Goal: Information Seeking & Learning: Learn about a topic

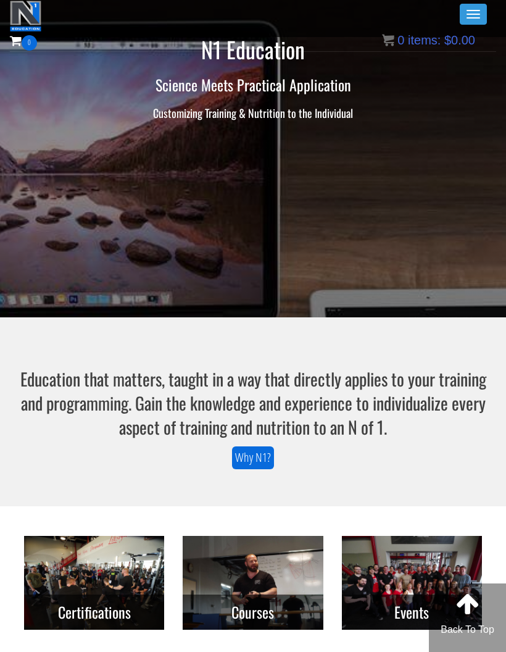
click at [476, 5] on button "Toggle navigation" at bounding box center [473, 14] width 27 height 21
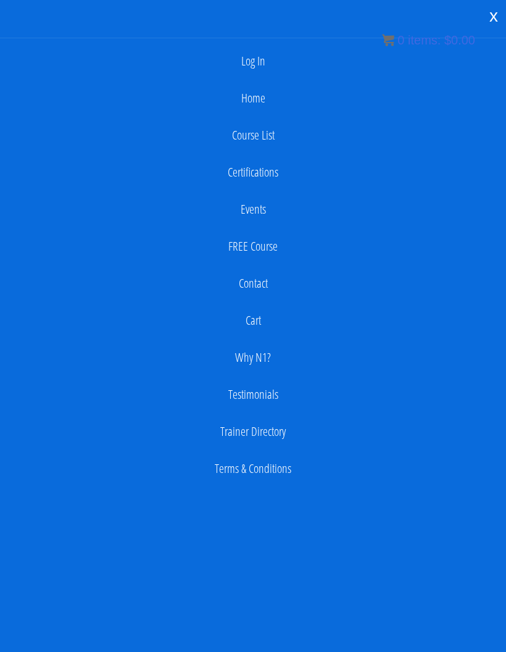
click at [251, 66] on link "Log In" at bounding box center [253, 61] width 494 height 25
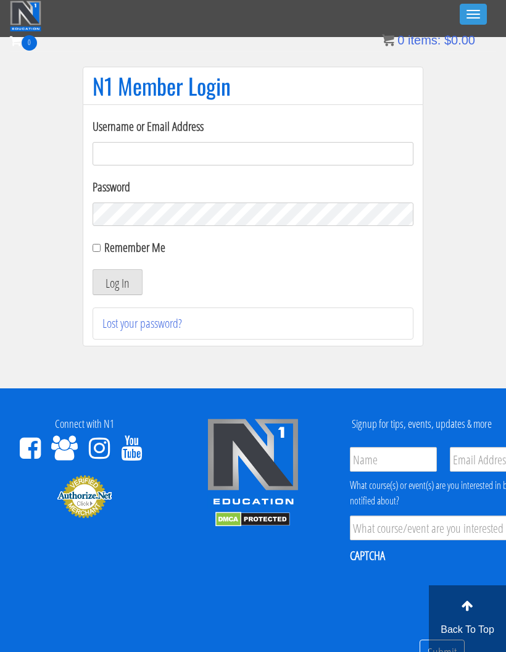
type input "[EMAIL_ADDRESS][DOMAIN_NAME]"
click at [105, 276] on button "Log In" at bounding box center [118, 282] width 50 height 26
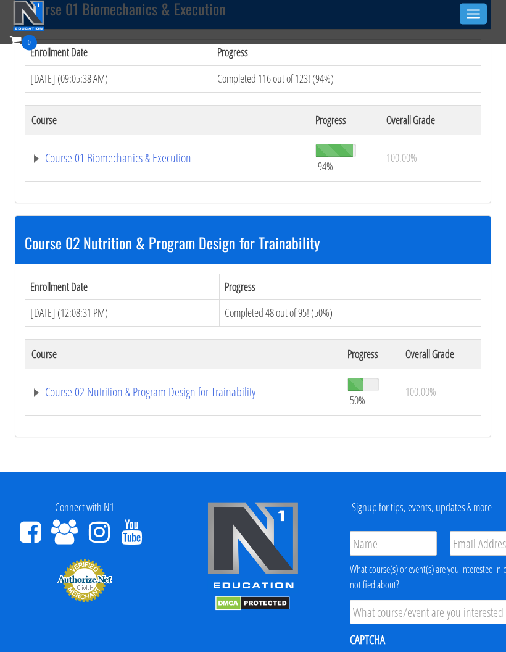
click at [194, 387] on link "Course 02 Nutrition & Program Design for Trainability" at bounding box center [183, 393] width 304 height 12
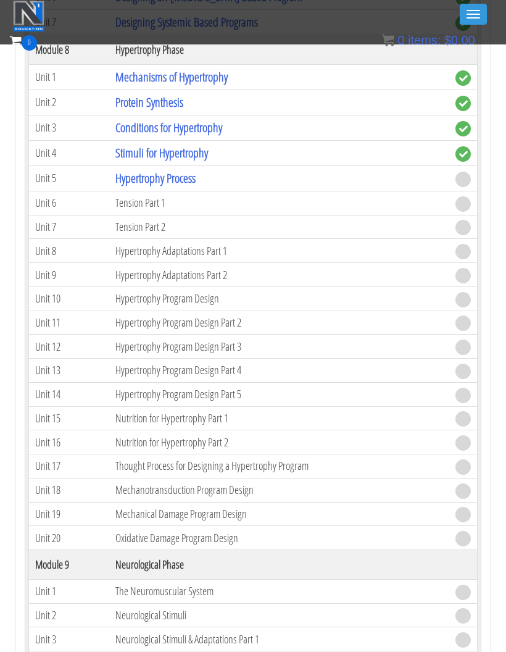
scroll to position [2093, 0]
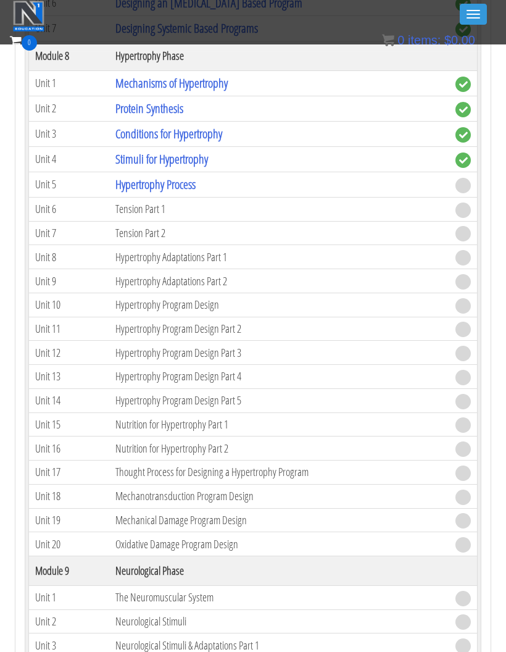
click at [190, 183] on link "Hypertrophy Process" at bounding box center [155, 184] width 80 height 17
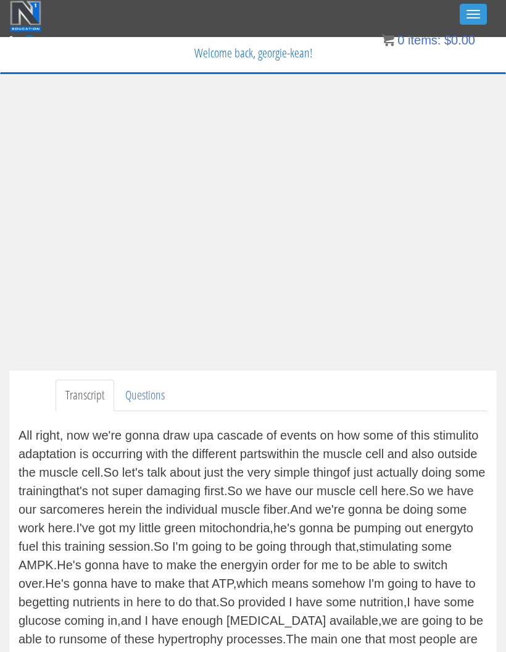
click at [504, 446] on div "Georgie Kean georgiekean@gmail.com 2025-09-15 157.231.133.18 Transcript Questio…" at bounding box center [253, 435] width 506 height 679
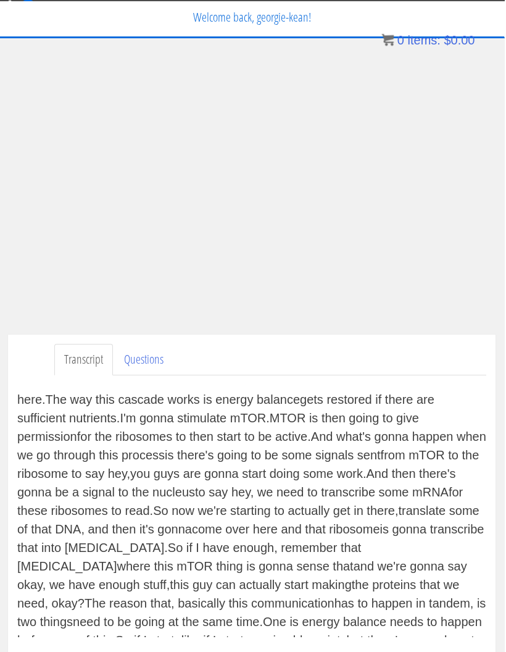
click at [152, 357] on link "Questions" at bounding box center [144, 360] width 59 height 31
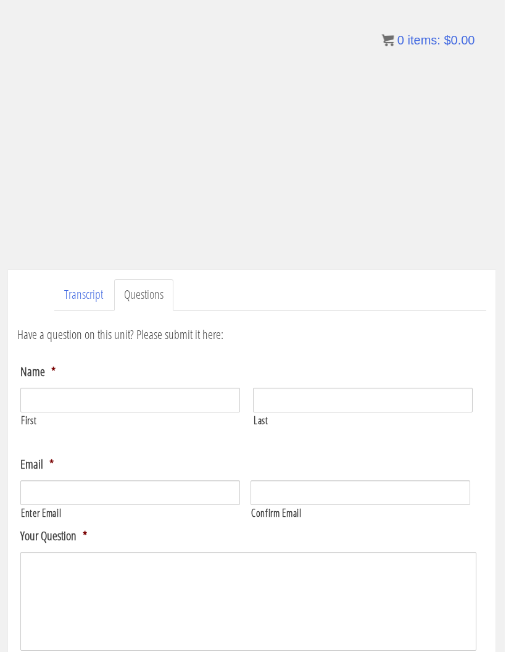
scroll to position [146, 1]
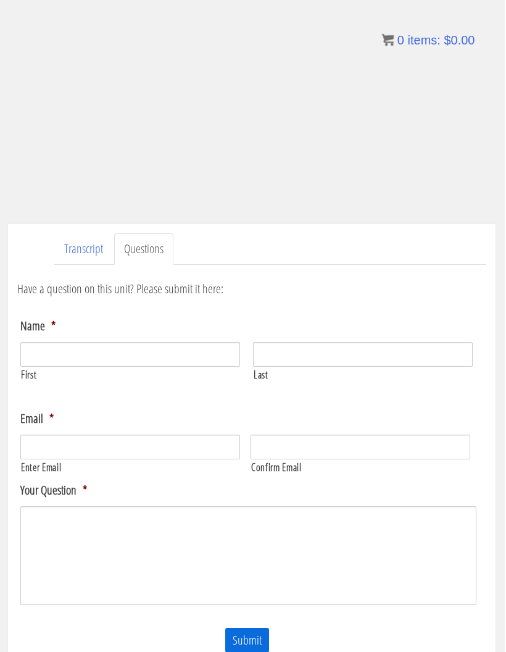
click at [93, 250] on link "Transcript" at bounding box center [84, 249] width 59 height 31
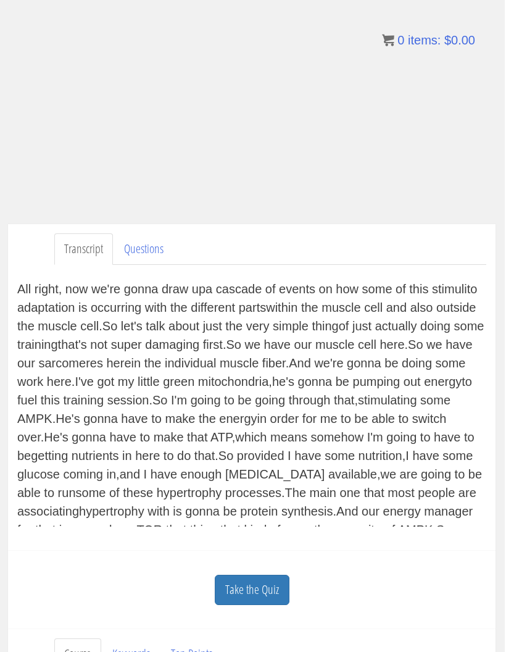
click at [267, 595] on link "Take the Quiz" at bounding box center [252, 590] width 75 height 30
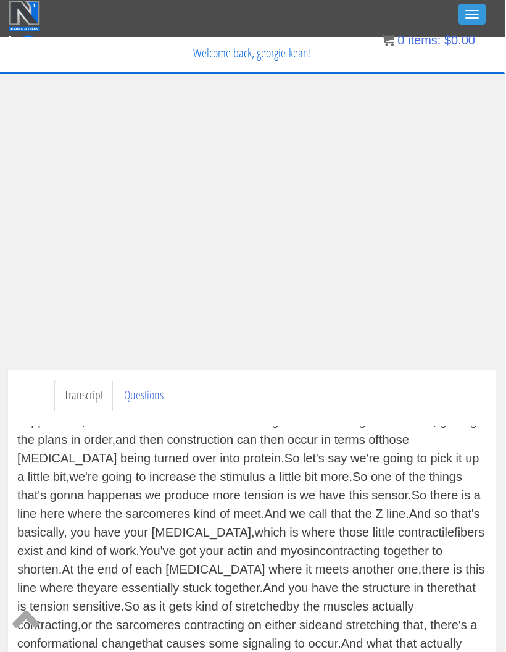
scroll to position [0, 0]
